Goal: Answer question/provide support: Share knowledge or assist other users

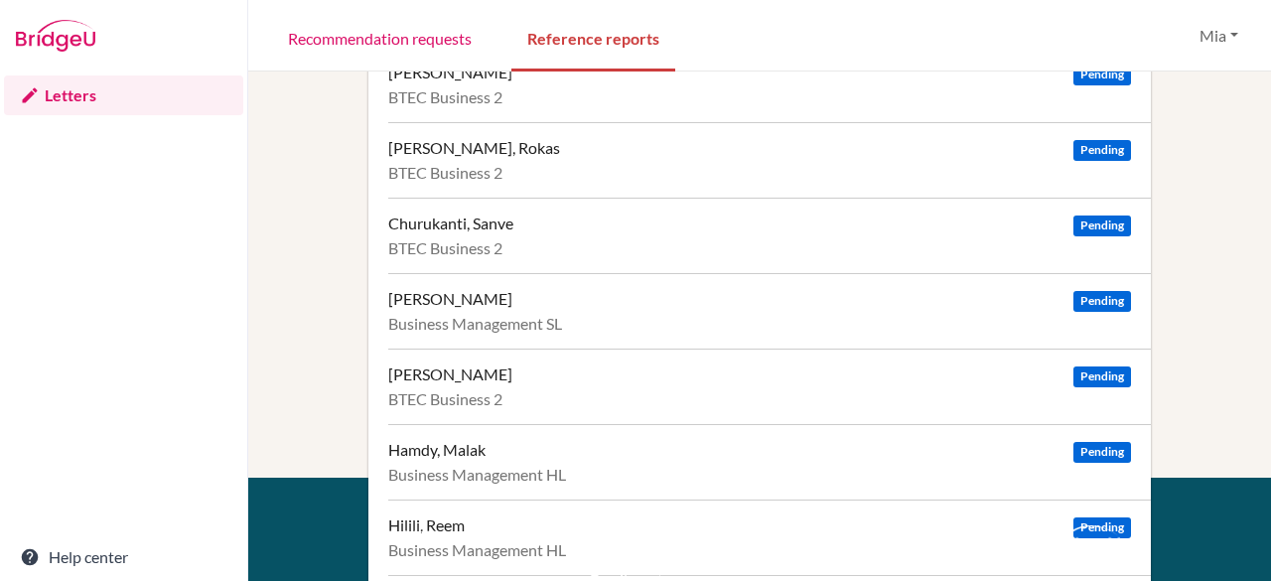
scroll to position [145, 0]
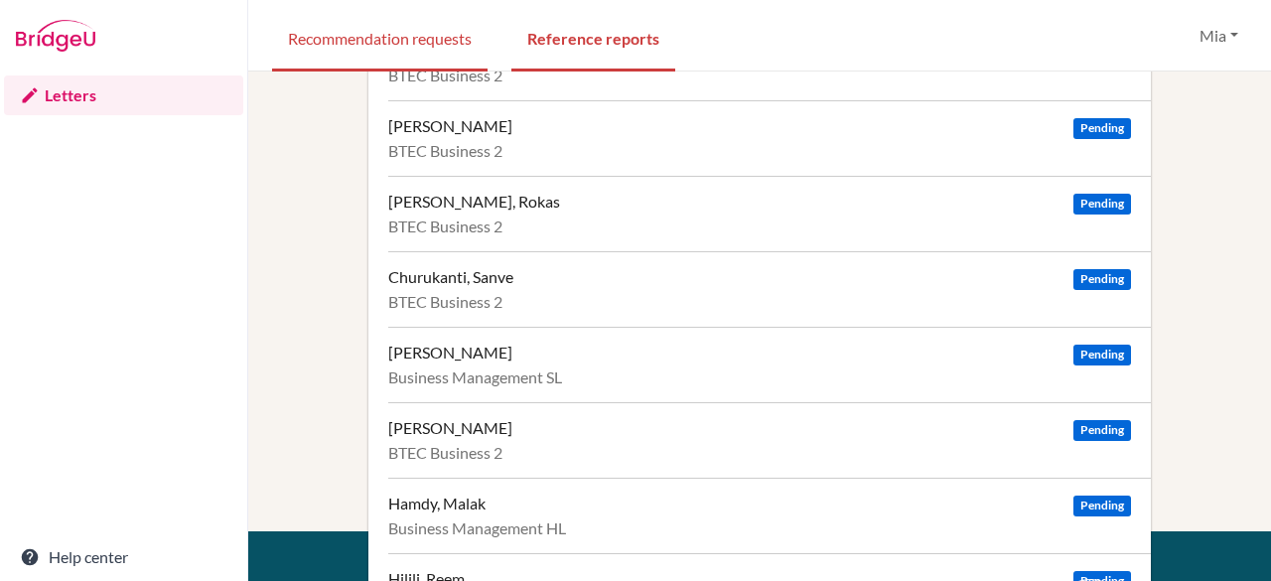
click at [367, 54] on link "Recommendation requests" at bounding box center [380, 37] width 216 height 69
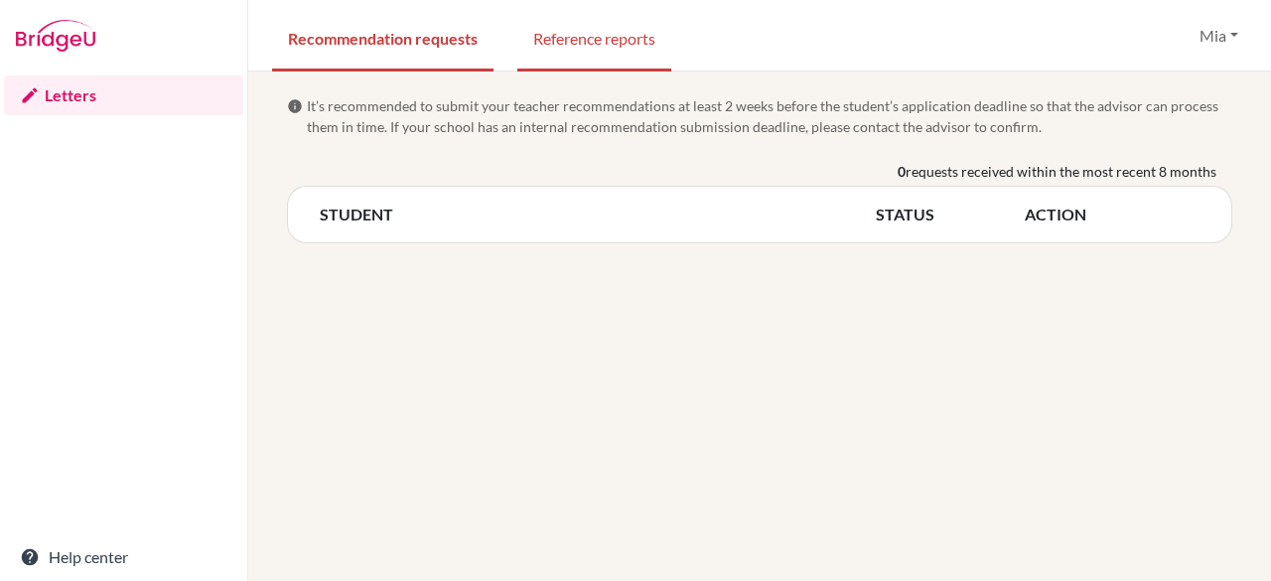
click at [623, 55] on link "Reference reports" at bounding box center [594, 37] width 154 height 69
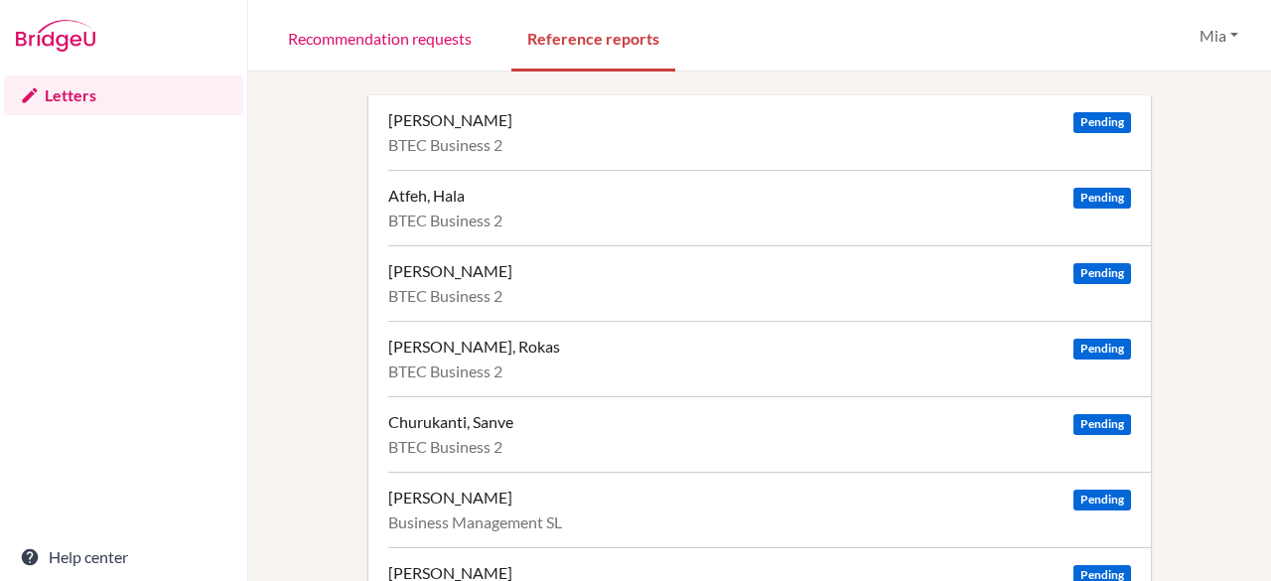
click at [445, 158] on div "Alsaffar, Zahraa Pending BTEC Business 2" at bounding box center [769, 132] width 763 height 74
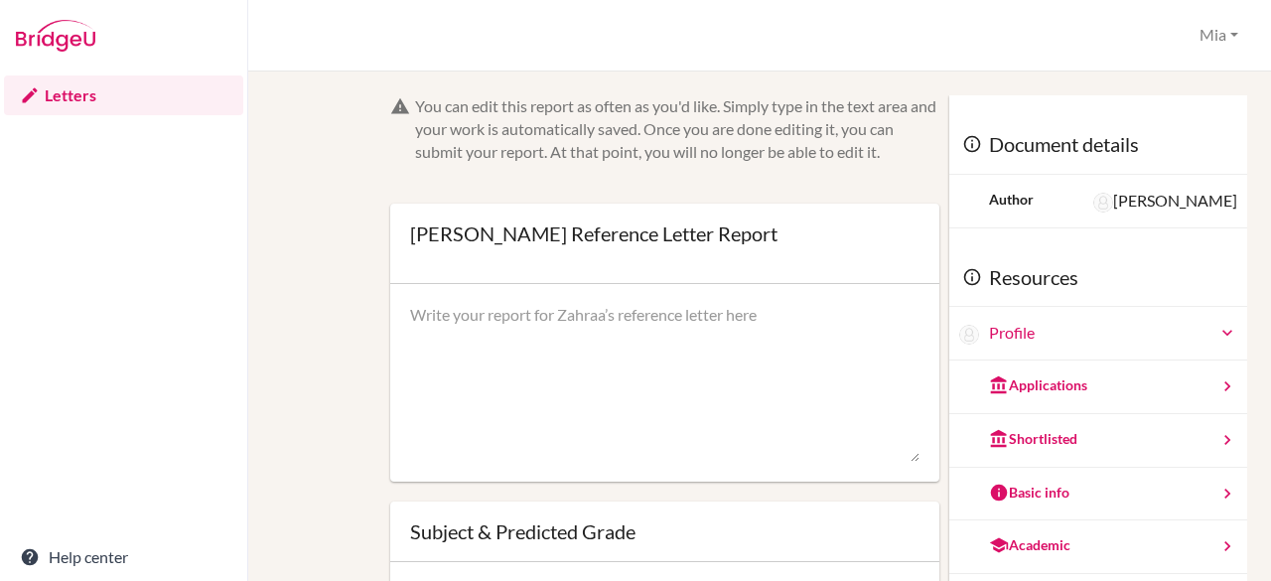
click at [1098, 390] on div "Applications" at bounding box center [1098, 387] width 298 height 54
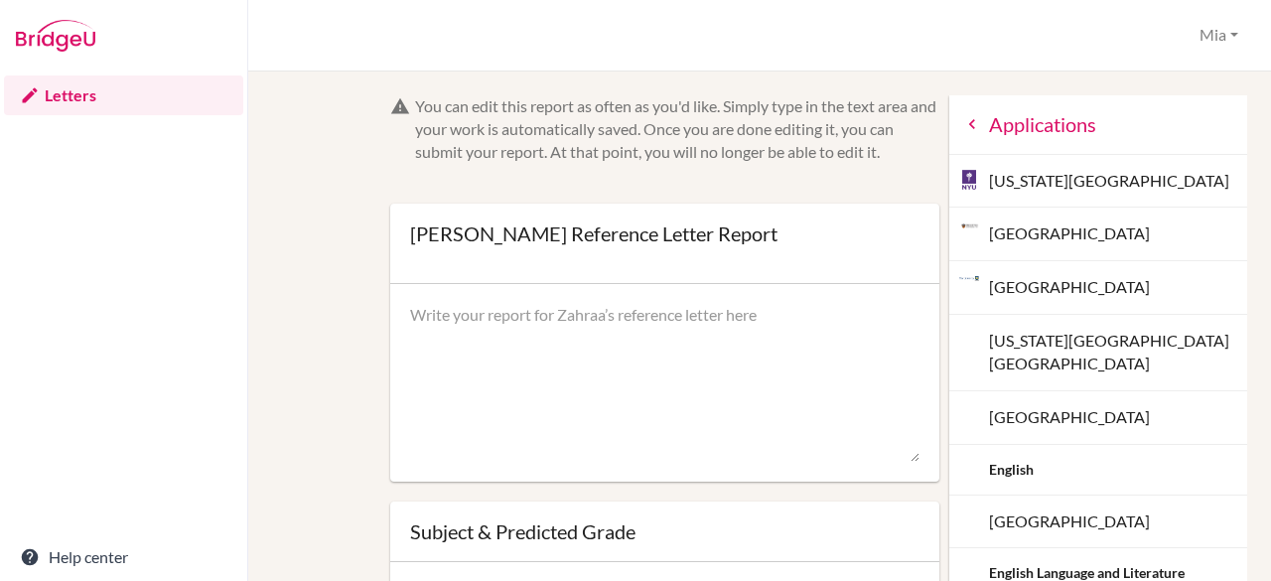
click at [962, 132] on icon at bounding box center [972, 124] width 20 height 20
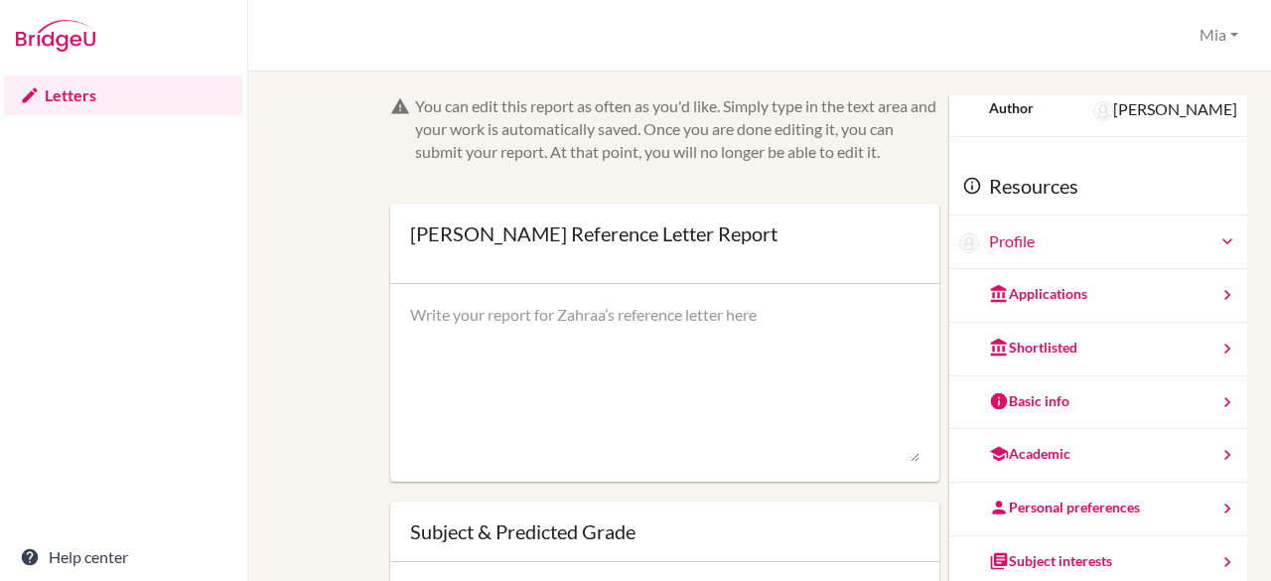
scroll to position [107, 0]
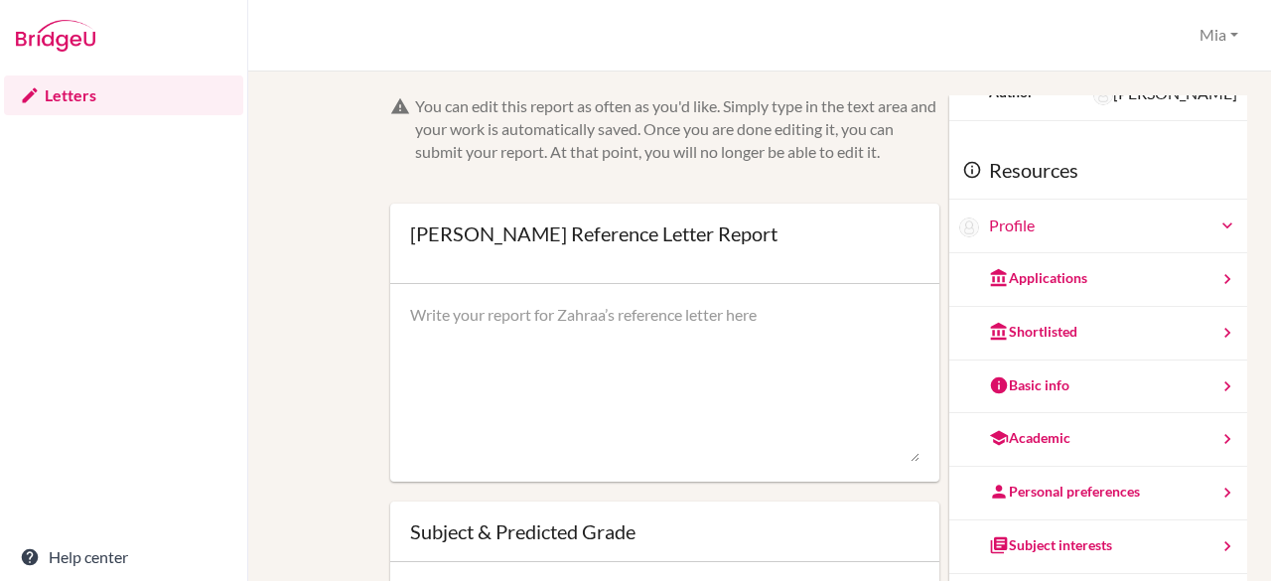
click at [1025, 390] on div "Basic info" at bounding box center [1029, 385] width 80 height 20
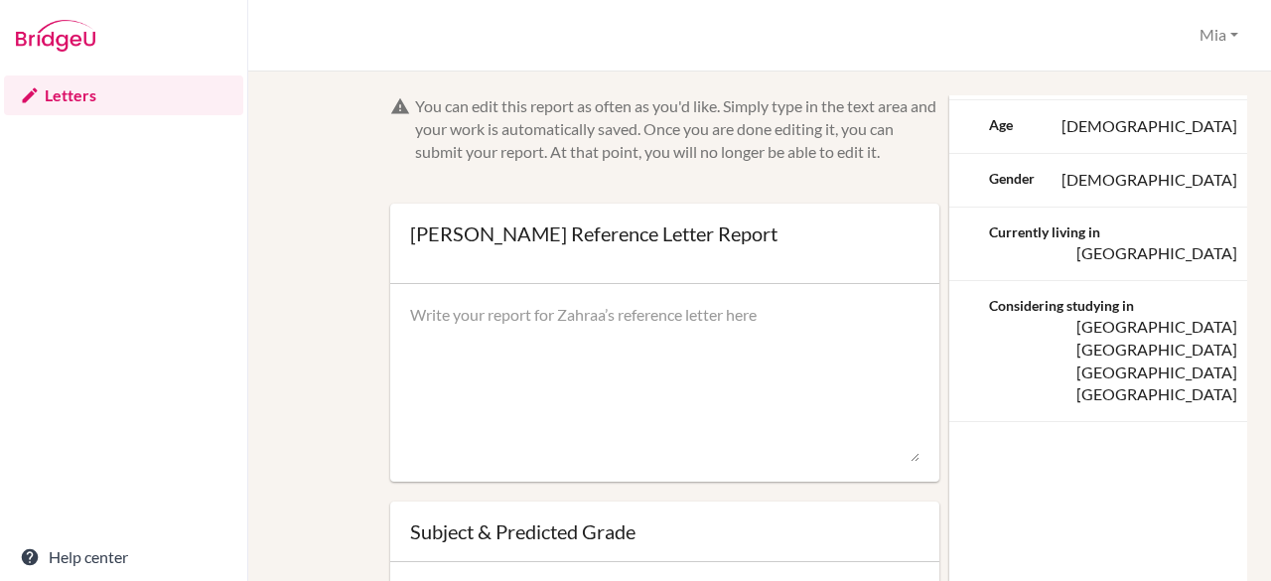
scroll to position [0, 0]
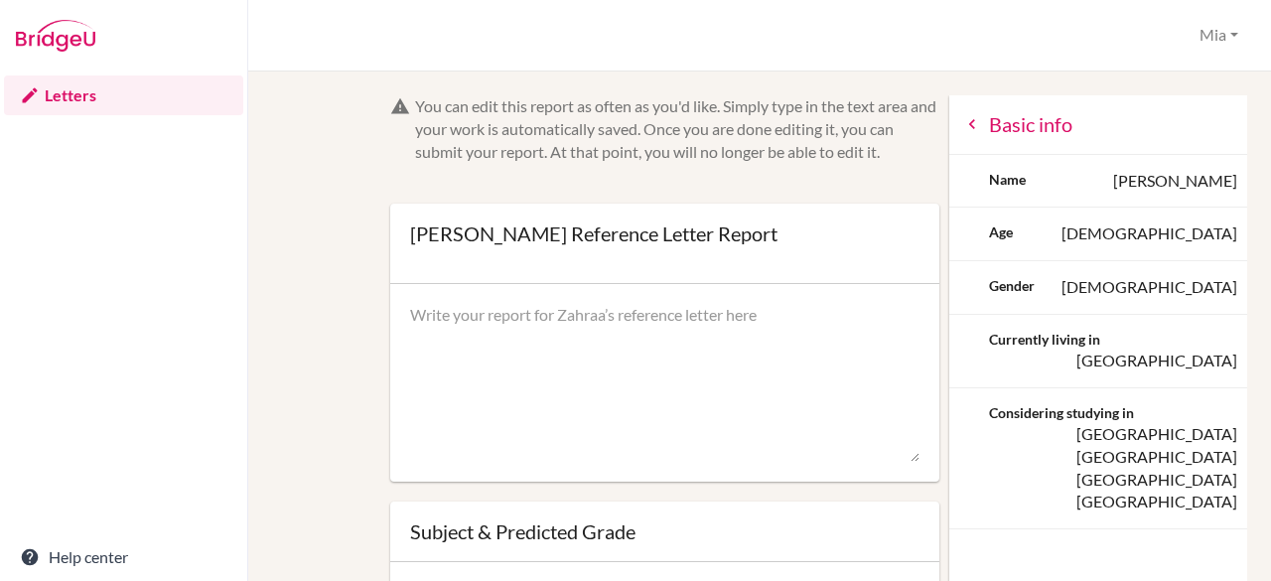
click at [962, 131] on icon at bounding box center [972, 124] width 20 height 20
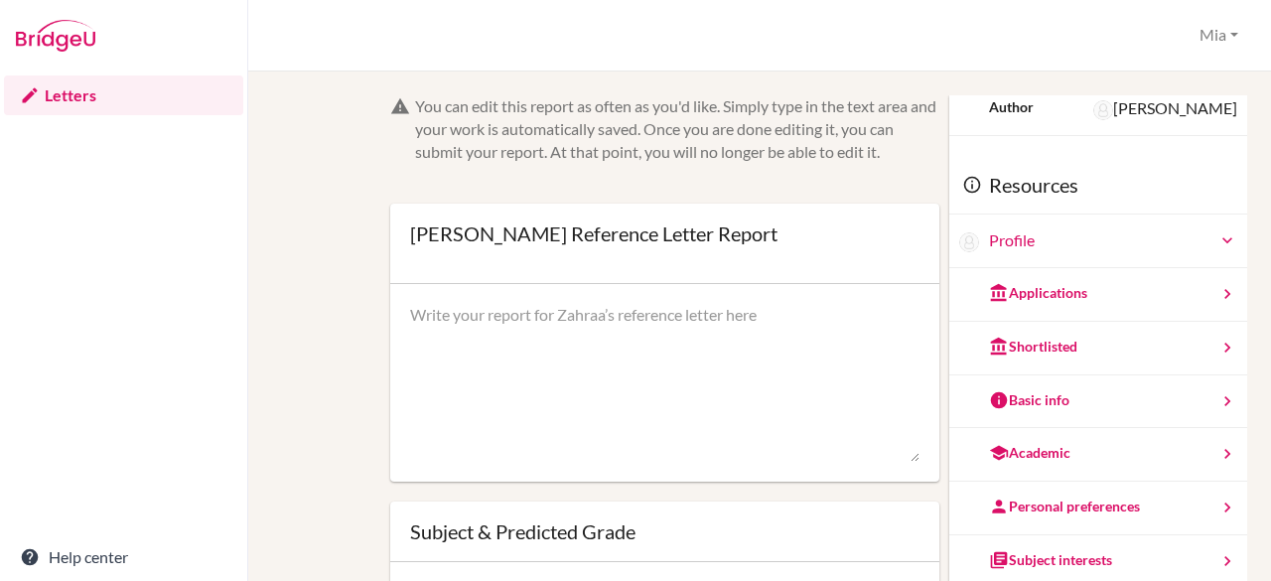
scroll to position [107, 0]
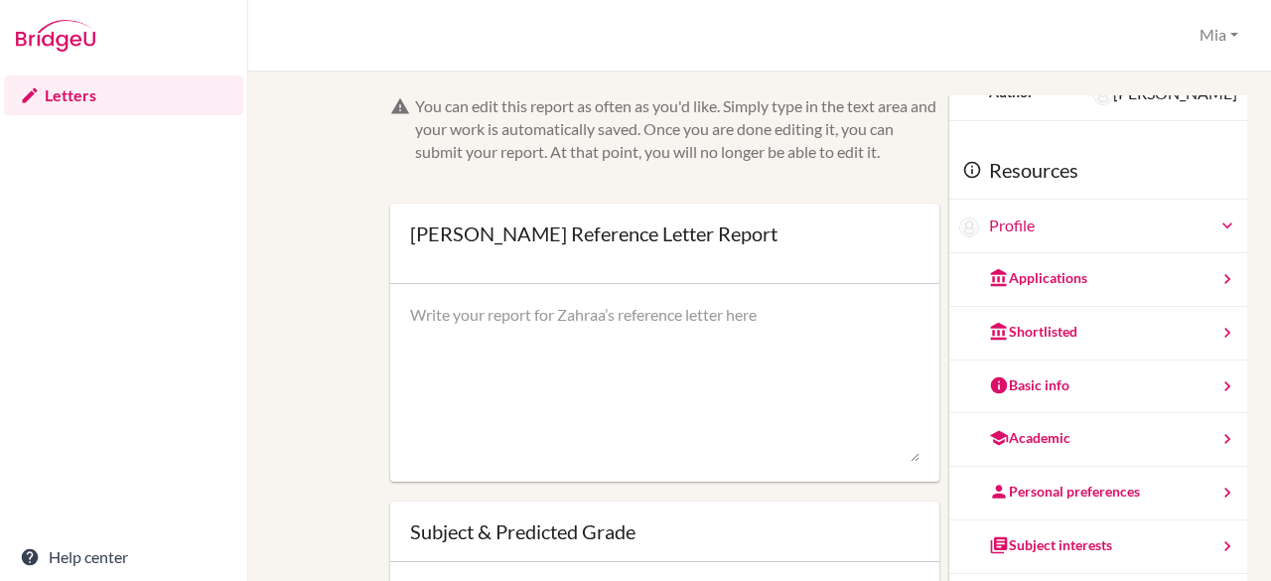
click at [1037, 435] on div "Academic" at bounding box center [1029, 438] width 81 height 20
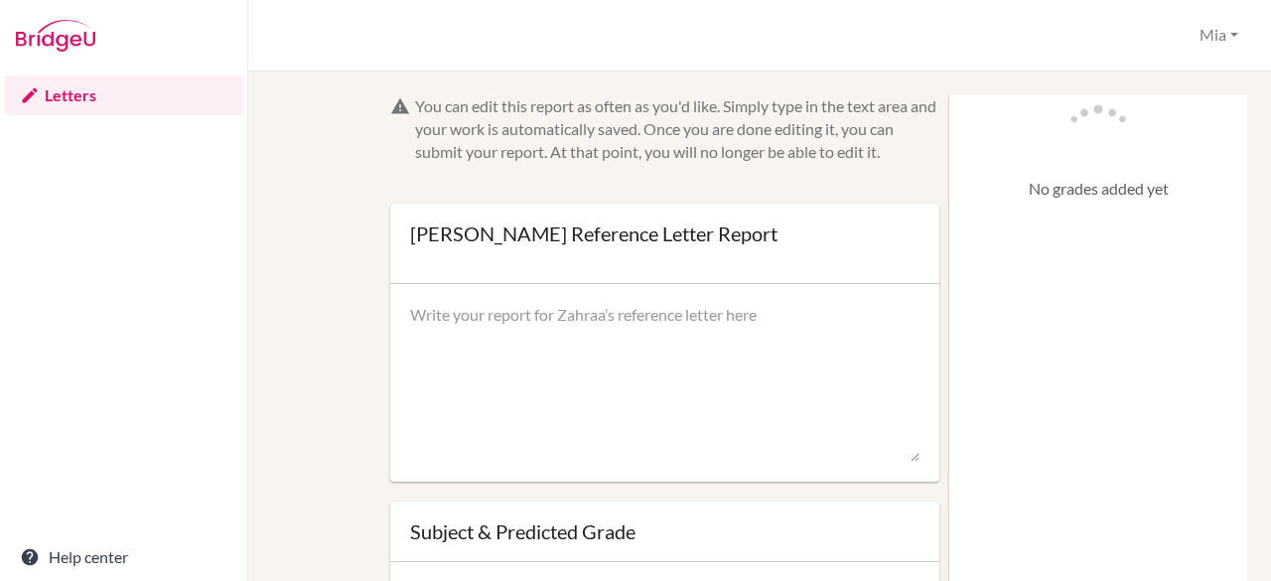
scroll to position [0, 0]
click at [962, 130] on icon at bounding box center [972, 124] width 20 height 20
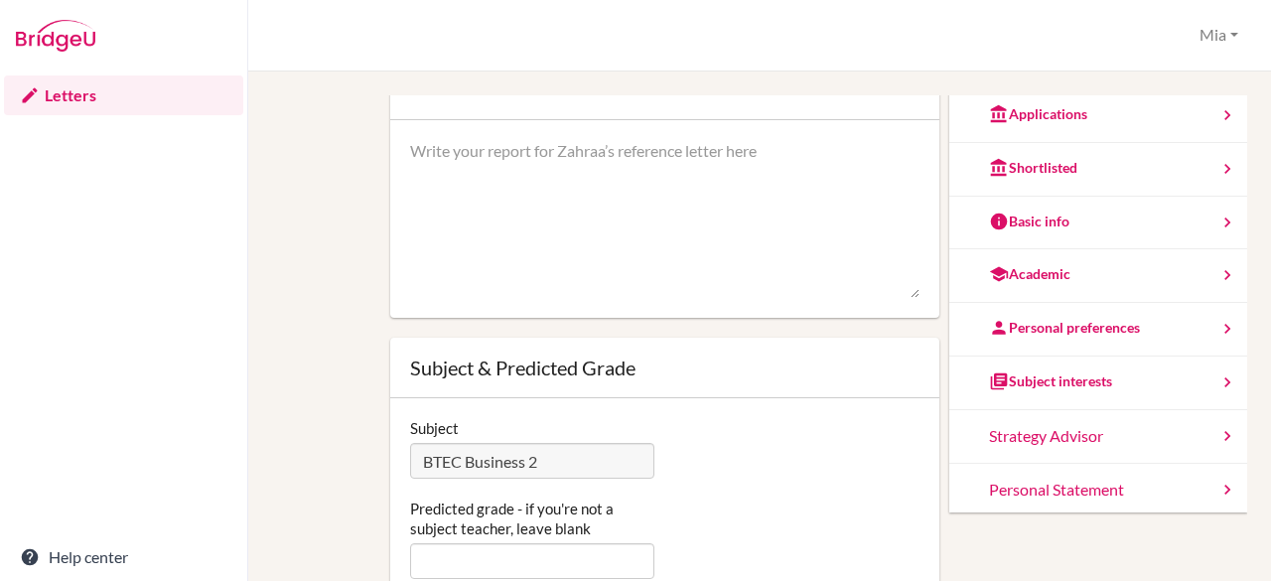
scroll to position [170, 0]
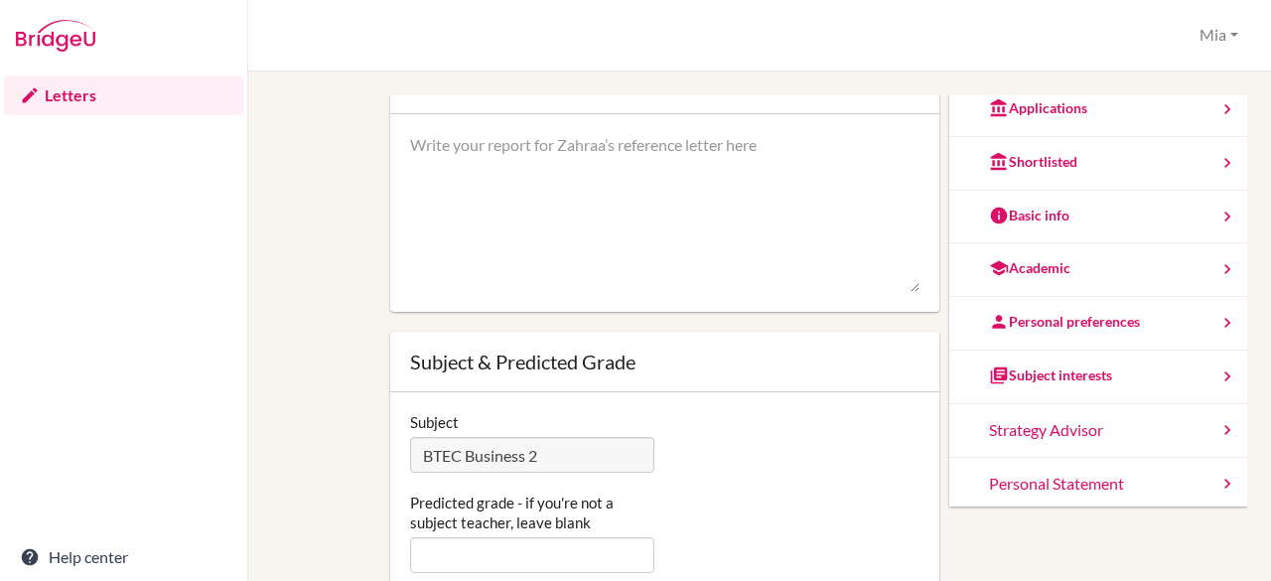
click at [1012, 386] on div "Subject interests" at bounding box center [1098, 378] width 298 height 54
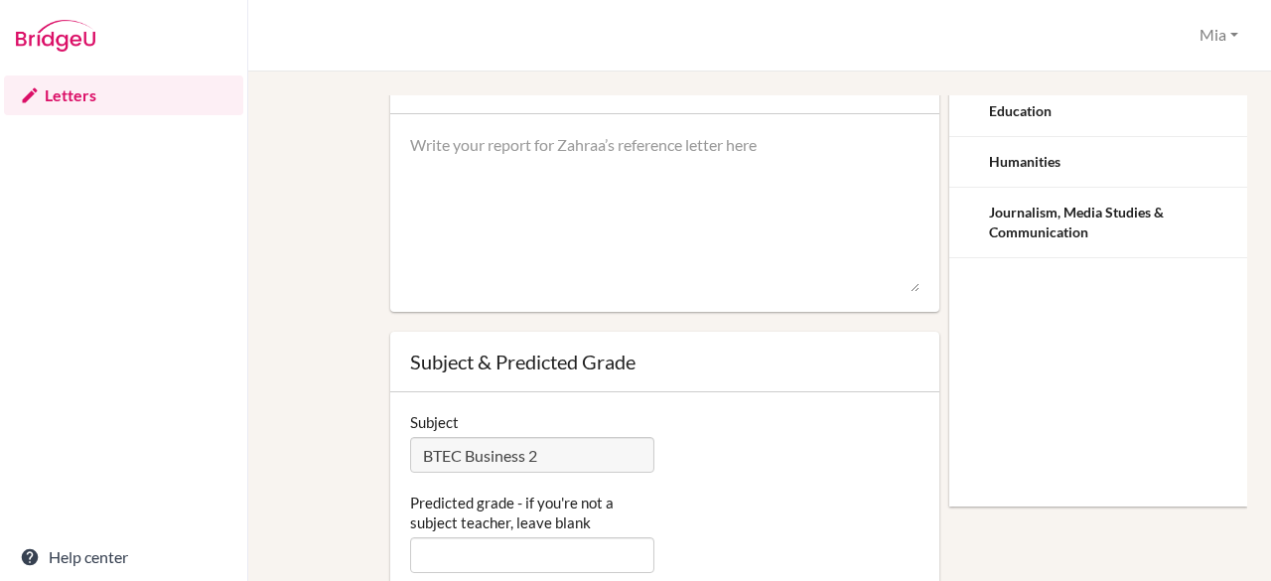
scroll to position [0, 0]
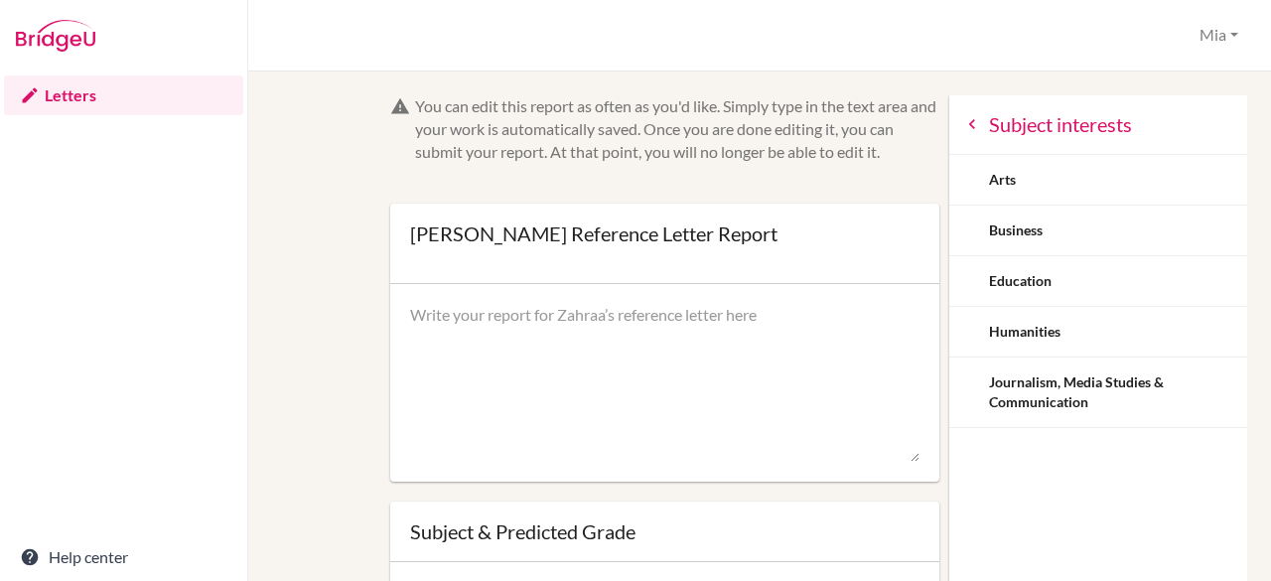
click at [962, 124] on icon at bounding box center [972, 124] width 20 height 20
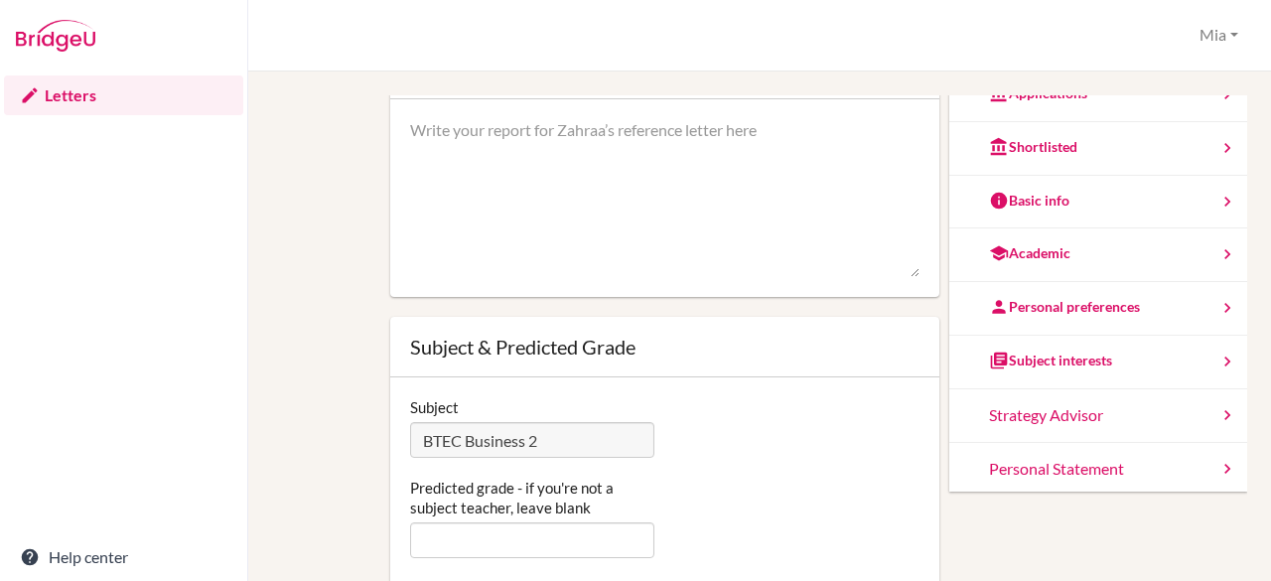
scroll to position [183, 0]
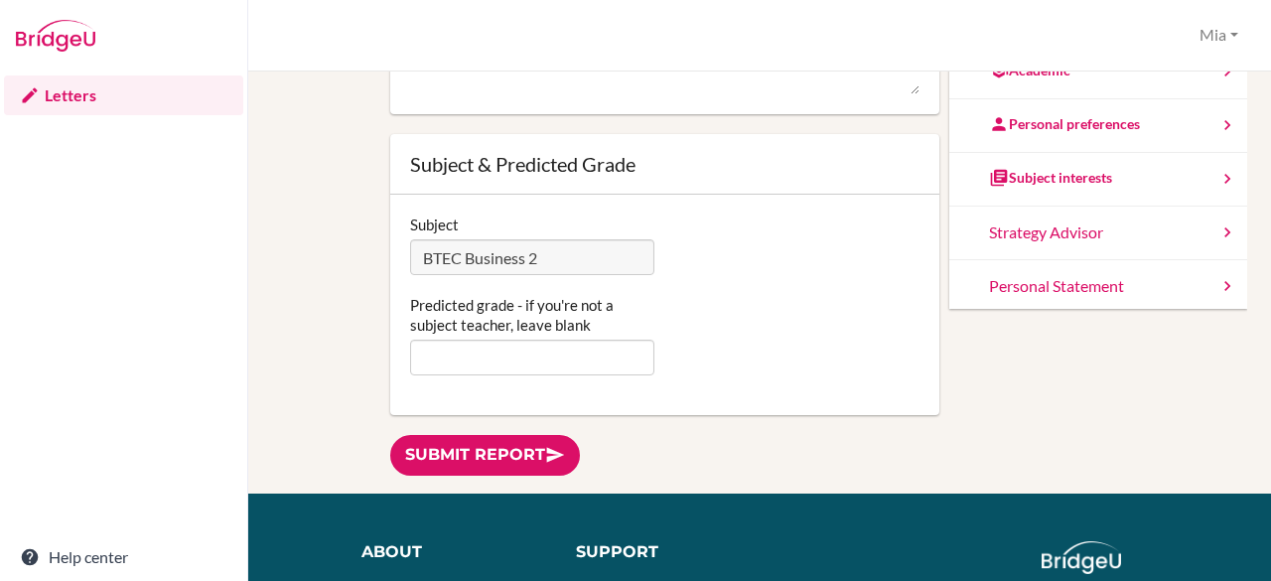
click at [1005, 294] on div "Personal Statement" at bounding box center [1098, 287] width 298 height 54
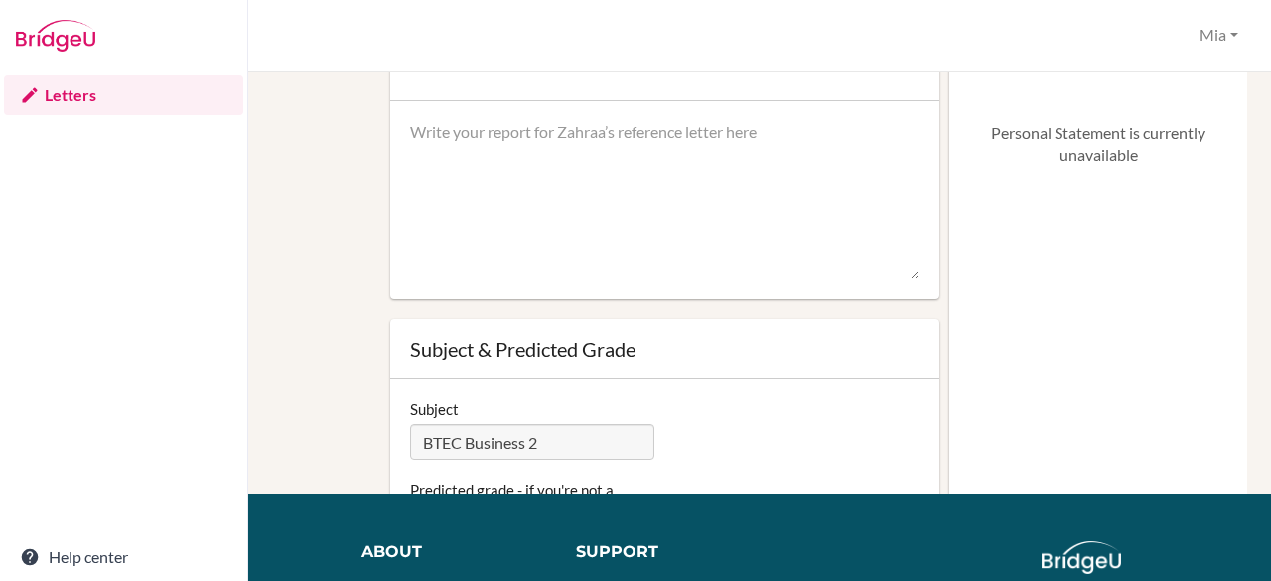
scroll to position [0, 0]
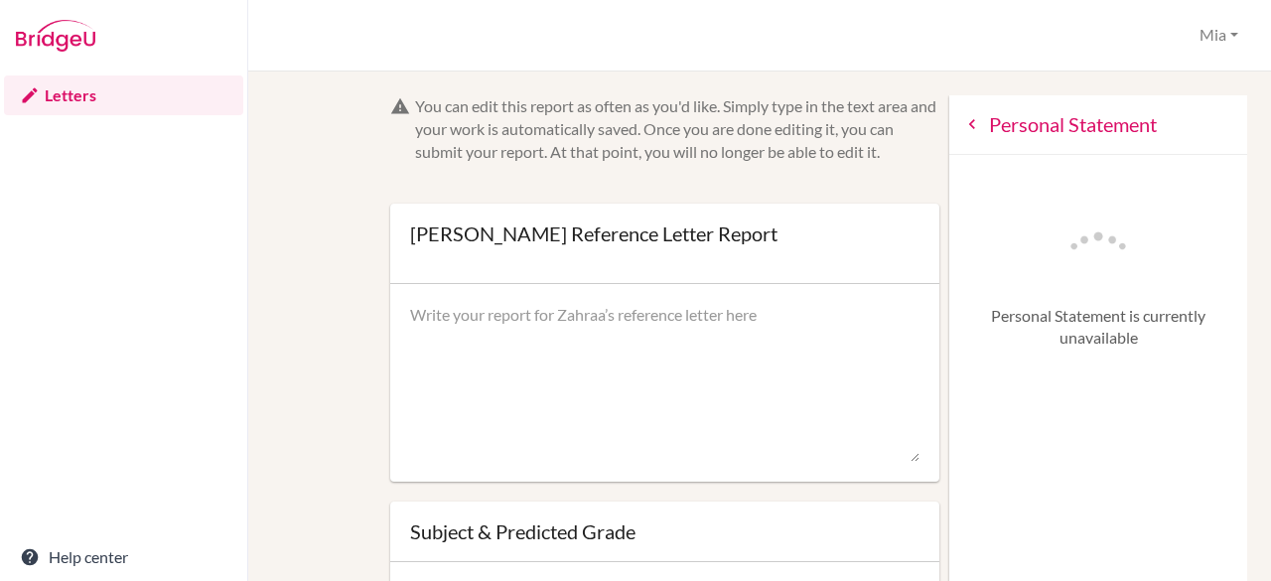
click at [962, 122] on icon at bounding box center [972, 124] width 20 height 20
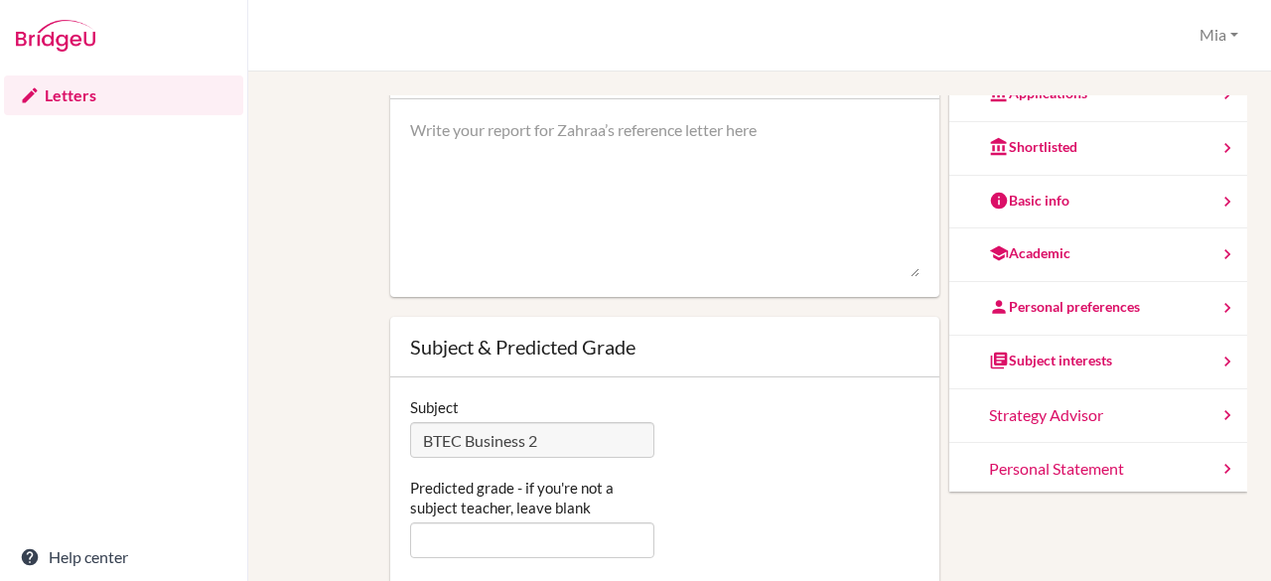
scroll to position [124, 0]
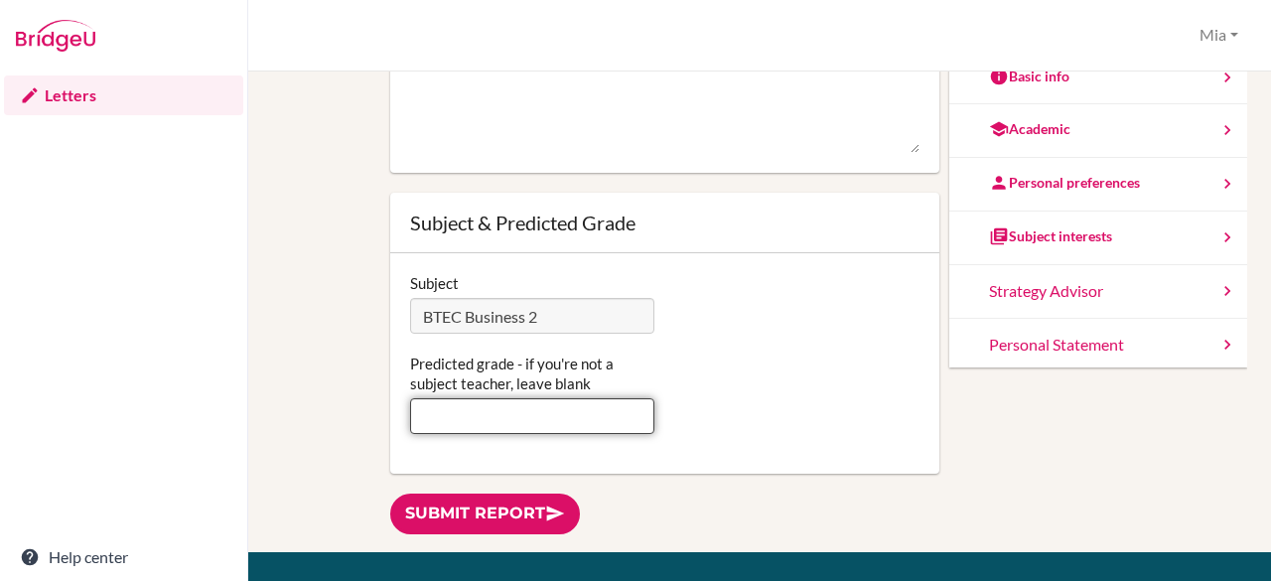
click at [474, 414] on input "Predicted grade - if you're not a subject teacher, leave blank" at bounding box center [532, 416] width 245 height 36
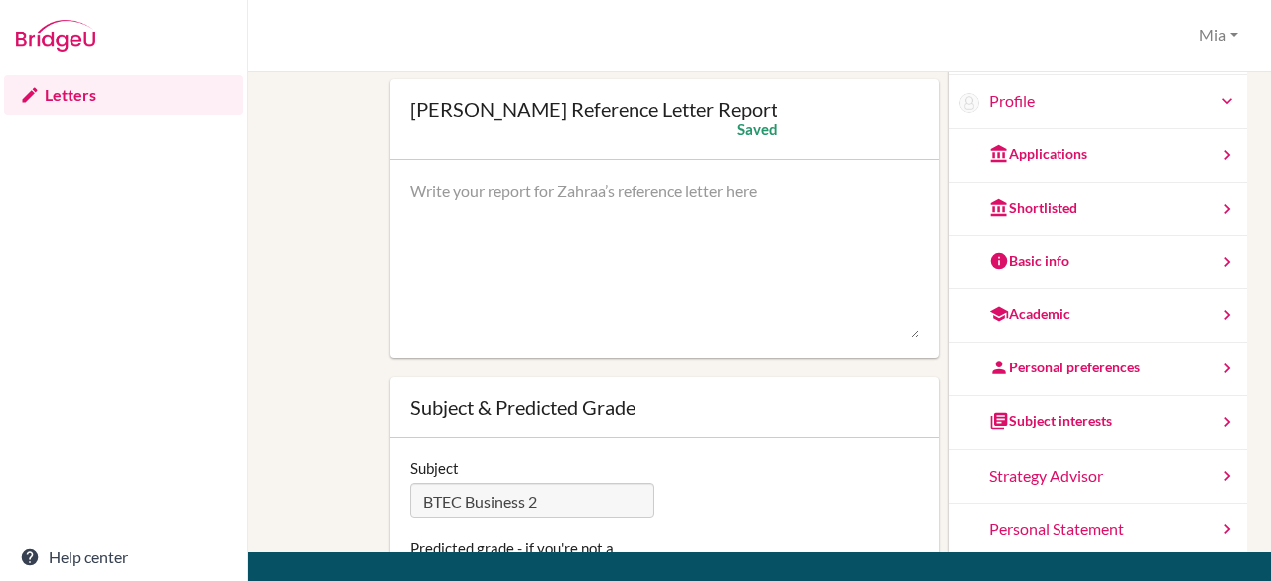
scroll to position [0, 0]
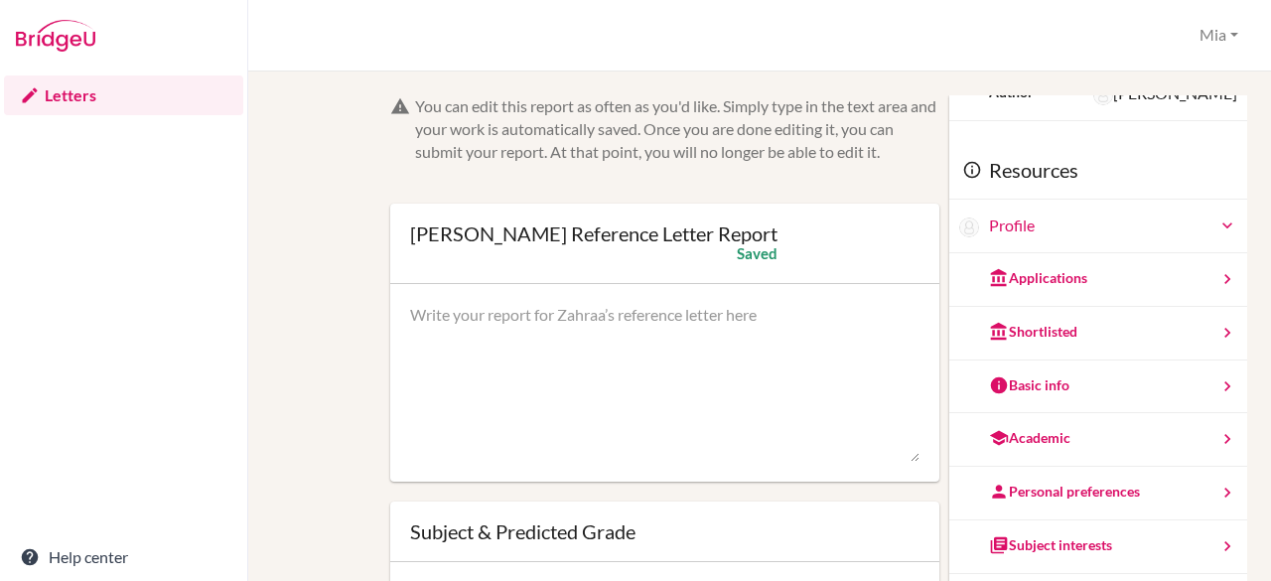
type input "D*D*D*"
click at [951, 78] on div "You can edit this report as often as you'd like. Simply type in the text area a…" at bounding box center [759, 326] width 1023 height 509
click at [572, 337] on textarea at bounding box center [665, 383] width 510 height 159
click at [844, 76] on div "You can edit this report as often as you'd like. Simply type in the text area a…" at bounding box center [759, 326] width 1023 height 509
click at [634, 378] on textarea at bounding box center [665, 383] width 510 height 159
